Goal: Check status: Check status

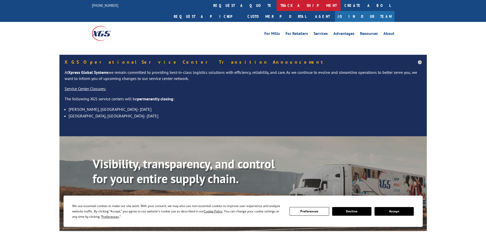
click at [276, 3] on link "track a shipment" at bounding box center [308, 5] width 64 height 11
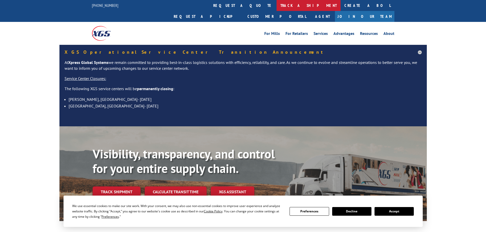
click at [276, 3] on link "track a shipment" at bounding box center [308, 5] width 64 height 11
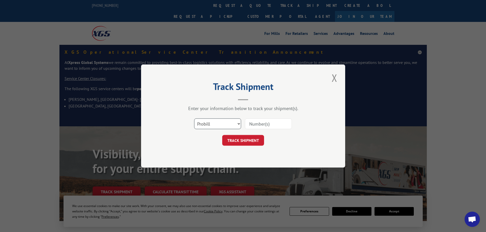
click at [218, 125] on select "Select category... Probill BOL PO" at bounding box center [217, 124] width 47 height 11
select select "po"
click at [194, 119] on select "Select category... Probill BOL PO" at bounding box center [217, 124] width 47 height 11
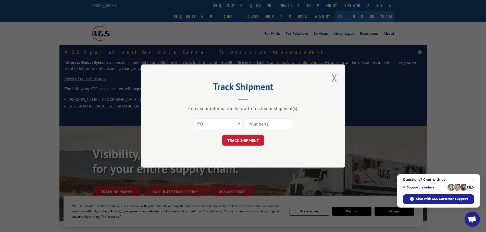
paste input "64534500"
type input "64534500"
click at [252, 147] on div "Track Shipment Enter your information below to track your shipment(s). Select c…" at bounding box center [243, 116] width 204 height 103
click at [252, 145] on button "TRACK SHIPMENT" at bounding box center [243, 140] width 42 height 11
